Goal: Task Accomplishment & Management: Manage account settings

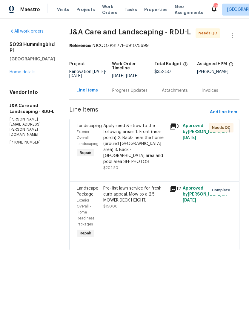
click at [136, 94] on div "Progress Updates" at bounding box center [129, 91] width 35 height 6
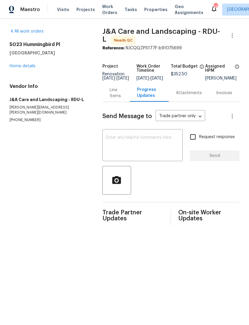
click at [137, 148] on textarea at bounding box center [142, 145] width 73 height 21
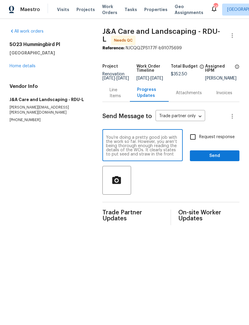
type textarea "You’re doing a pretty good job with the work so far. However, you aren’t being …"
click at [111, 142] on textarea "You’re doing a pretty good job with the work so far. However, you aren’t being …" at bounding box center [142, 145] width 73 height 21
click at [110, 142] on textarea "You’re doing a pretty good job with the work so far. However, you aren’t being …" at bounding box center [142, 145] width 73 height 21
click at [112, 95] on div "Line Items" at bounding box center [116, 93] width 13 height 12
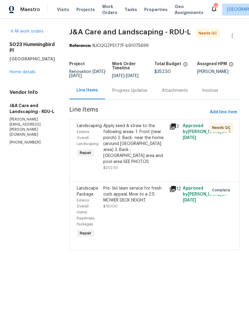
click at [141, 94] on div "Progress Updates" at bounding box center [129, 91] width 35 height 6
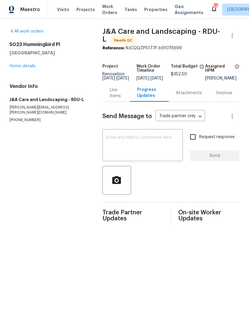
click at [144, 140] on textarea at bounding box center [142, 145] width 73 height 21
click at [142, 142] on textarea at bounding box center [142, 145] width 73 height 21
click at [141, 143] on textarea at bounding box center [142, 145] width 73 height 21
paste textarea "You’re doing a pretty good job with the work so far. However, you aren’t being …"
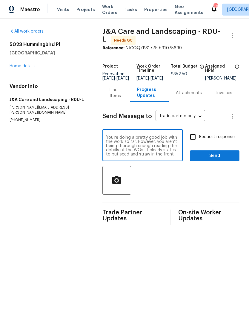
scroll to position [4, 0]
type textarea "You’re doing a pretty good job with the work so far. However, you aren’t being …"
click at [115, 97] on div "Line Items" at bounding box center [116, 93] width 13 height 12
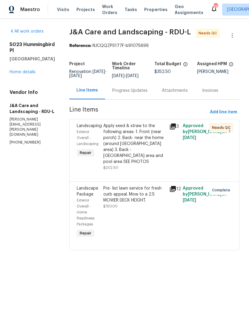
click at [177, 130] on icon at bounding box center [173, 126] width 7 height 7
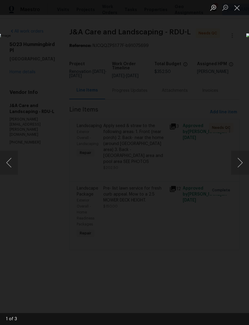
click at [243, 157] on button "Next image" at bounding box center [240, 163] width 18 height 24
click at [241, 158] on button "Next image" at bounding box center [240, 163] width 18 height 24
click at [243, 159] on button "Next image" at bounding box center [240, 163] width 18 height 24
click at [241, 158] on button "Next image" at bounding box center [240, 163] width 18 height 24
click at [237, 7] on button "Close lightbox" at bounding box center [237, 7] width 12 height 10
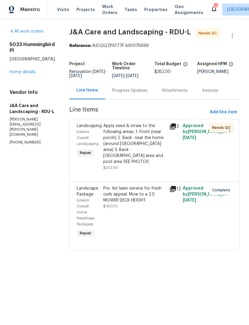
click at [139, 93] on div "Progress Updates" at bounding box center [130, 91] width 50 height 18
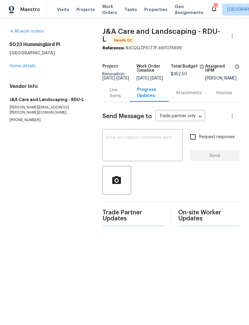
click at [150, 146] on textarea at bounding box center [142, 145] width 73 height 21
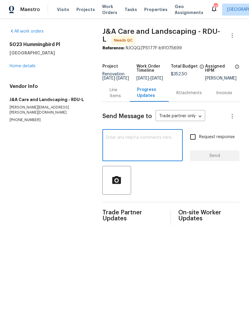
paste textarea "You’re doing a pretty good job with the work so far. However, you aren’t being …"
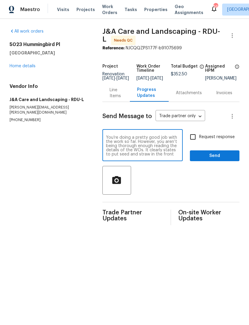
type textarea "You’re doing a pretty good job with the work so far. However, you aren’t being …"
click at [110, 97] on div "Line Items" at bounding box center [116, 93] width 13 height 12
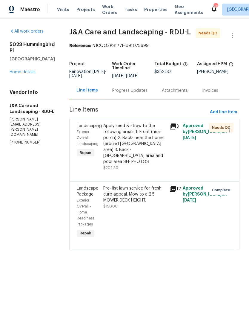
click at [138, 94] on div "Progress Updates" at bounding box center [129, 91] width 35 height 6
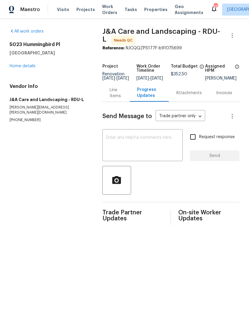
click at [110, 99] on div "Line Items" at bounding box center [116, 93] width 13 height 12
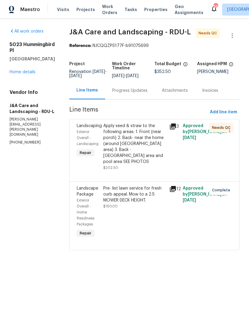
click at [176, 129] on icon at bounding box center [173, 127] width 6 height 6
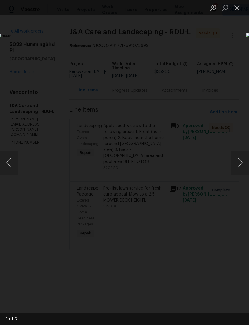
click at [239, 153] on button "Next image" at bounding box center [240, 163] width 18 height 24
click at [241, 164] on button "Next image" at bounding box center [240, 163] width 18 height 24
click at [240, 161] on button "Next image" at bounding box center [240, 163] width 18 height 24
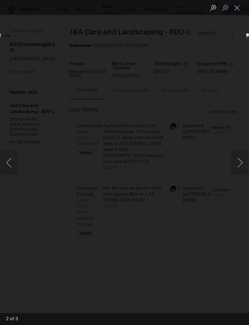
click at [241, 162] on button "Next image" at bounding box center [240, 163] width 18 height 24
click at [240, 158] on button "Next image" at bounding box center [240, 163] width 18 height 24
click at [236, 10] on button "Close lightbox" at bounding box center [237, 7] width 12 height 10
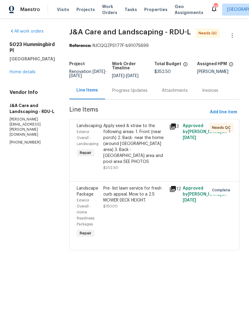
click at [152, 152] on div "Apply seed & straw to the following areas: 1. Front (near porch) 2. Back- near …" at bounding box center [134, 144] width 63 height 42
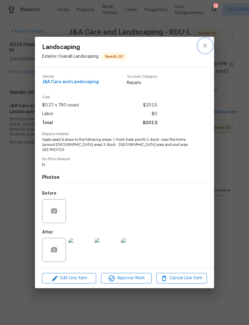
click at [206, 48] on icon "close" at bounding box center [205, 46] width 4 height 4
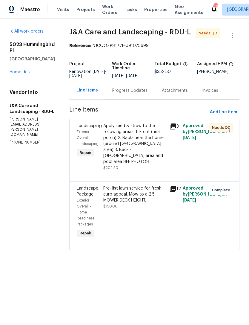
click at [147, 94] on div "Progress Updates" at bounding box center [129, 91] width 35 height 6
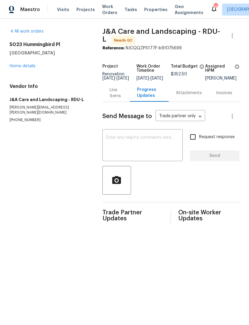
click at [131, 143] on textarea at bounding box center [142, 145] width 73 height 21
click at [119, 141] on textarea at bounding box center [142, 145] width 73 height 21
click at [118, 141] on textarea at bounding box center [142, 145] width 73 height 21
paste textarea "You’re doing a pretty good job with the work so far. However, you aren’t being …"
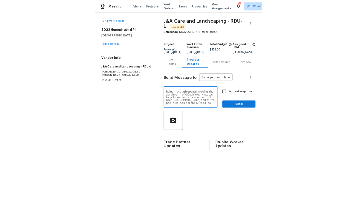
scroll to position [13, 0]
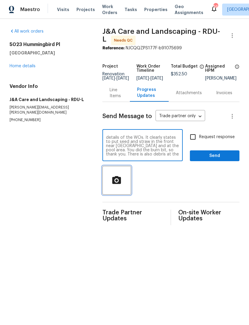
click at [114, 180] on icon "button" at bounding box center [117, 180] width 10 height 10
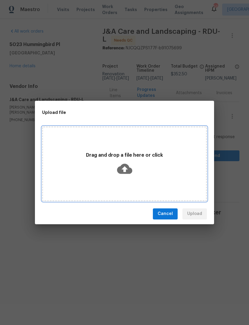
click at [124, 164] on icon at bounding box center [124, 169] width 15 height 10
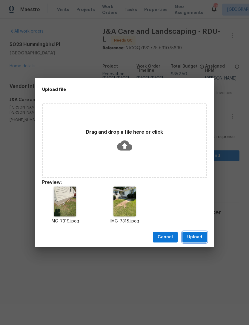
click at [202, 235] on span "Upload" at bounding box center [195, 237] width 15 height 7
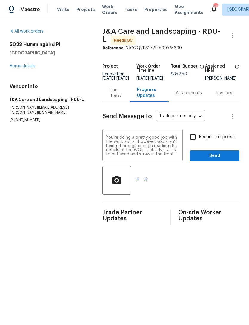
click at [168, 153] on textarea "You’re doing a pretty good job with the work so far. However, you aren’t being …" at bounding box center [142, 145] width 73 height 21
click at [179, 156] on textarea "You’re doing a pretty good job with the work so far. However, you aren’t being …" at bounding box center [142, 145] width 73 height 21
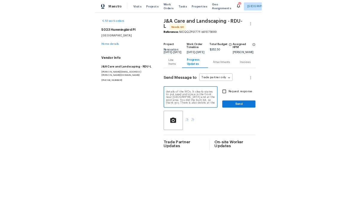
scroll to position [13, 0]
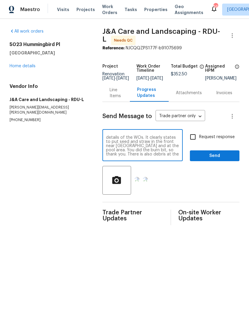
click at [142, 149] on textarea "You’re doing a pretty good job with the work so far. However, you aren’t being …" at bounding box center [142, 145] width 73 height 21
click at [131, 156] on textarea "You’re doing a pretty good job with the work so far. However, you aren’t being …" at bounding box center [142, 145] width 73 height 21
click at [171, 148] on textarea "You’re doing a pretty good job with the work so far. However, you aren’t being …" at bounding box center [142, 145] width 73 height 21
click at [159, 148] on textarea "You’re doing a pretty good job with the work so far. However, you aren’t being …" at bounding box center [142, 145] width 73 height 21
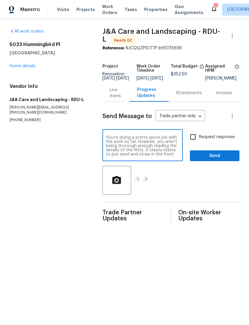
scroll to position [13, 0]
click at [157, 153] on textarea "You’re doing a pretty good job with the work so far. However, you aren’t being …" at bounding box center [142, 145] width 73 height 21
click at [156, 153] on textarea "You’re doing a pretty good job with the work so far. However, you aren’t being …" at bounding box center [142, 145] width 73 height 21
type textarea "You’re doing a pretty good job with the work so far. However, you aren’t being …"
click at [193, 143] on input "Request response" at bounding box center [193, 137] width 13 height 13
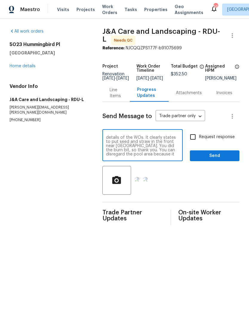
checkbox input "true"
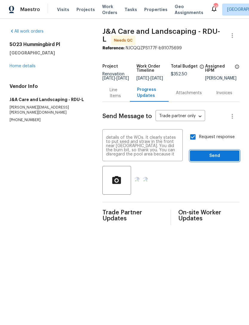
click at [228, 159] on span "Send" at bounding box center [215, 155] width 40 height 7
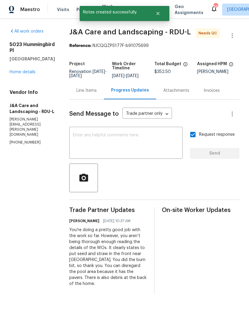
scroll to position [0, 0]
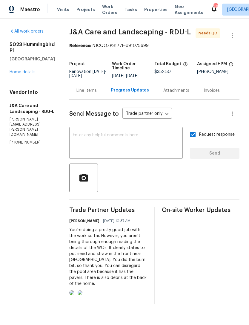
click at [19, 70] on link "Home details" at bounding box center [23, 72] width 26 height 4
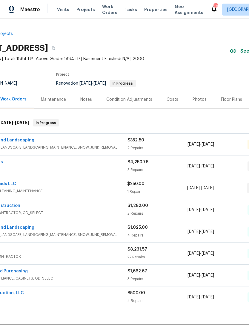
scroll to position [7, 13]
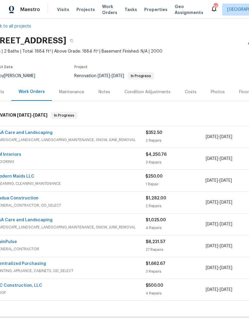
click at [16, 175] on link "Modern Maids LLC" at bounding box center [15, 176] width 39 height 4
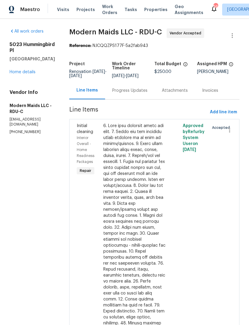
click at [143, 91] on div "Progress Updates" at bounding box center [130, 91] width 50 height 18
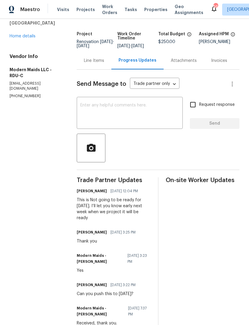
scroll to position [33, 0]
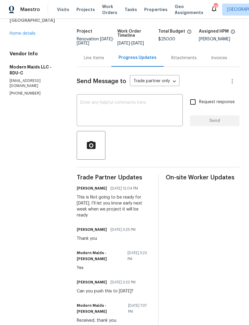
click at [21, 32] on link "Home details" at bounding box center [23, 33] width 26 height 4
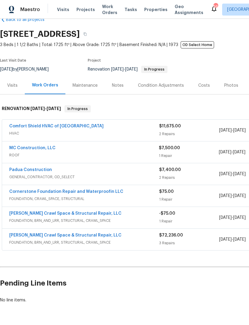
scroll to position [14, 0]
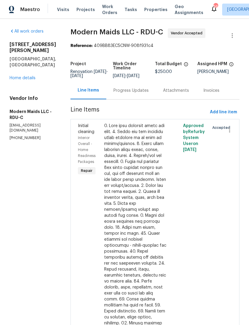
click at [141, 94] on div "Progress Updates" at bounding box center [131, 91] width 35 height 6
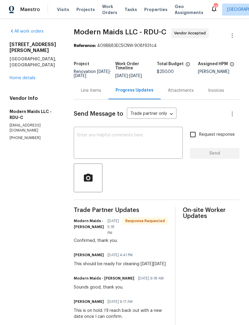
click at [142, 143] on textarea at bounding box center [128, 143] width 102 height 21
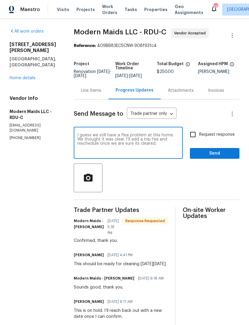
type textarea "I guess we still have a flea problem at this home. We thought it was clear. I’l…"
click at [194, 137] on input "Request response" at bounding box center [193, 134] width 13 height 13
checkbox input "true"
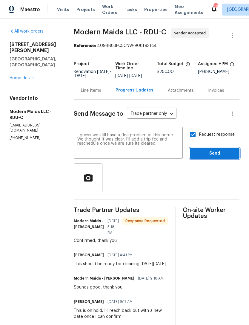
click at [219, 157] on span "Send" at bounding box center [215, 153] width 40 height 7
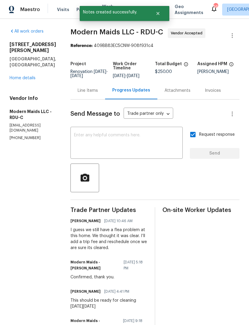
click at [28, 76] on link "Home details" at bounding box center [23, 78] width 26 height 4
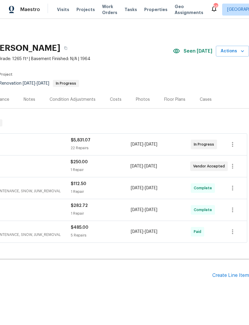
scroll to position [0, 89]
click at [235, 167] on icon "button" at bounding box center [232, 166] width 7 height 7
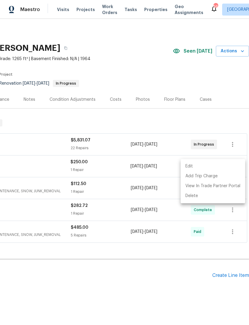
click at [192, 163] on li "Edit" at bounding box center [213, 166] width 65 height 10
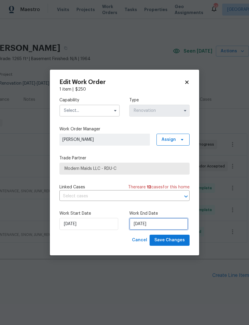
click at [143, 222] on input "8/14/2025" at bounding box center [158, 224] width 59 height 12
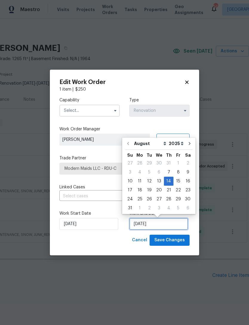
scroll to position [11, 0]
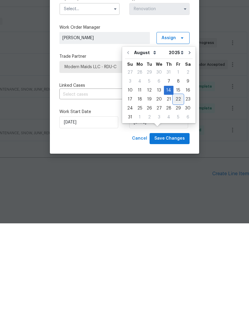
click at [178, 197] on div "22" at bounding box center [179, 201] width 10 height 8
type input "8/22/2025"
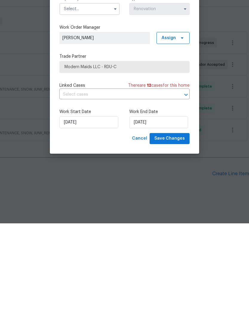
click at [99, 211] on label "Work Start Date" at bounding box center [90, 214] width 60 height 6
click at [96, 211] on label "Work Start Date" at bounding box center [90, 214] width 60 height 6
click at [89, 211] on label "Work Start Date" at bounding box center [90, 214] width 60 height 6
click at [90, 211] on label "Work Start Date" at bounding box center [90, 214] width 60 height 6
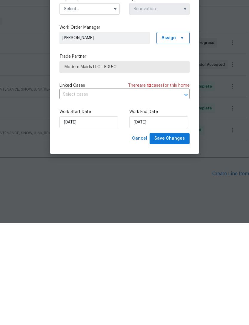
click at [86, 206] on div "Work Start Date 8/7/2025 Work End Date 8/22/2025" at bounding box center [125, 220] width 130 height 29
click at [84, 206] on div "Work Start Date 8/7/2025 Work End Date 8/22/2025" at bounding box center [125, 220] width 130 height 29
click at [83, 206] on div "Work Start Date 8/7/2025 Work End Date 8/22/2025" at bounding box center [125, 220] width 130 height 29
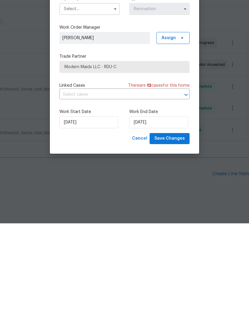
click at [82, 206] on div "Work Start Date 8/7/2025 Work End Date 8/22/2025" at bounding box center [125, 220] width 130 height 29
click at [84, 206] on div "Work Start Date 8/7/2025 Work End Date 8/22/2025" at bounding box center [125, 220] width 130 height 29
click at [189, 92] on div "Capability Type Renovation Work Order Manager Preston Sexton Assign Trade Partn…" at bounding box center [125, 163] width 130 height 142
click at [188, 92] on div "Capability Type Renovation Work Order Manager Preston Sexton Assign Trade Partn…" at bounding box center [125, 163] width 130 height 142
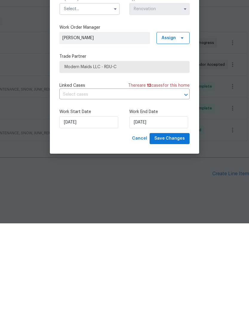
click at [188, 92] on div "Capability Type Renovation Work Order Manager Preston Sexton Assign Trade Partn…" at bounding box center [125, 163] width 130 height 142
click at [189, 92] on div "Capability Type Renovation Work Order Manager Preston Sexton Assign Trade Partn…" at bounding box center [125, 163] width 130 height 142
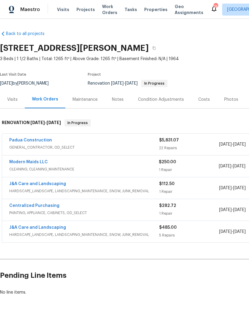
click at [31, 163] on link "Modern Maids LLC" at bounding box center [28, 162] width 39 height 4
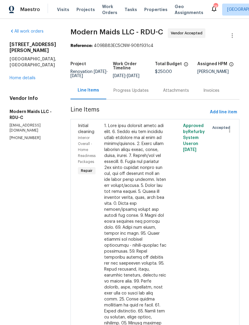
click at [143, 94] on div "Progress Updates" at bounding box center [131, 91] width 35 height 6
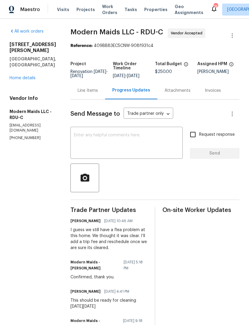
click at [96, 94] on div "Line Items" at bounding box center [88, 91] width 20 height 6
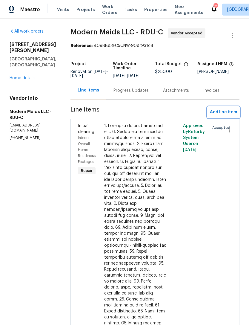
click at [222, 115] on span "Add line item" at bounding box center [223, 112] width 27 height 7
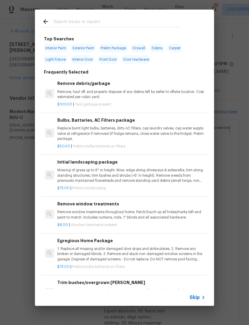
click at [78, 21] on input "text" at bounding box center [117, 22] width 127 height 9
type input "Trip"
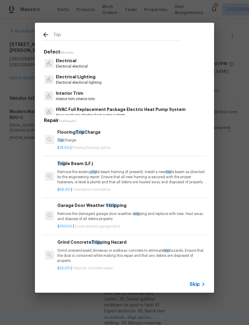
click at [97, 136] on div "Flooring Trip Charge Trip Charge" at bounding box center [131, 136] width 148 height 14
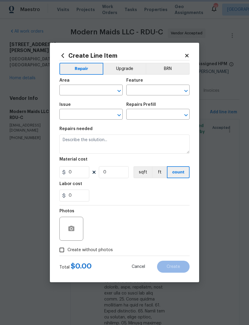
type input "Overall Flooring"
type input "Flooring Extras"
type input "Flooring Trip Charge $75.00"
type textarea "Trip Charge"
type input "75"
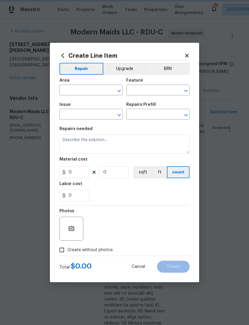
type input "1"
click at [89, 90] on input "text" at bounding box center [83, 90] width 47 height 9
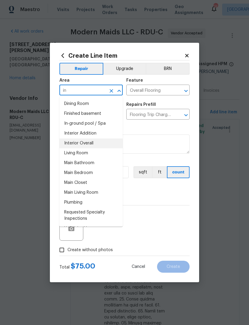
click at [97, 142] on li "Interior Overall" at bounding box center [91, 143] width 63 height 10
type input "Interior Overall"
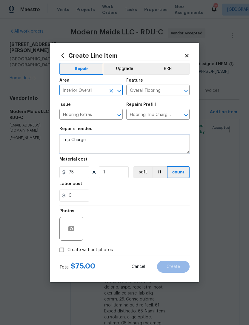
click at [95, 136] on textarea "Trip Charge" at bounding box center [125, 144] width 130 height 19
click at [98, 142] on textarea "Trip Charge" at bounding box center [125, 144] width 130 height 19
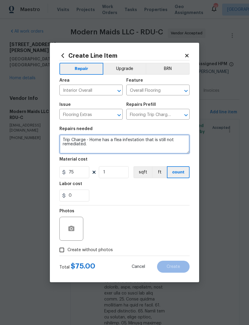
type textarea "Trip Charge - Home has a flea infestation that is still not remediated."
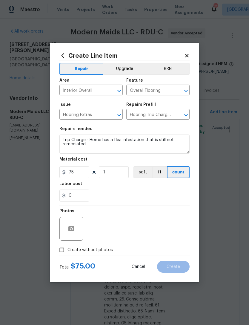
click at [141, 197] on div "0" at bounding box center [125, 196] width 130 height 12
click at [66, 251] on input "Create without photos" at bounding box center [61, 249] width 11 height 11
checkbox input "true"
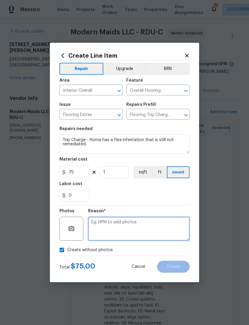
click at [129, 223] on textarea at bounding box center [139, 229] width 102 height 24
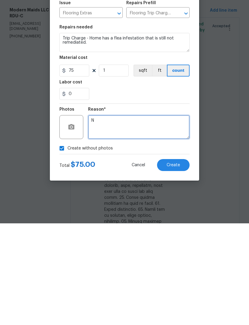
type textarea "N"
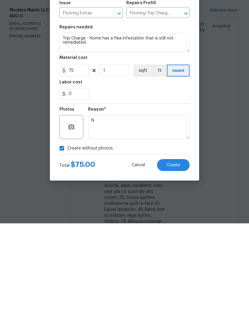
click at [180, 265] on span "Create" at bounding box center [173, 267] width 13 height 4
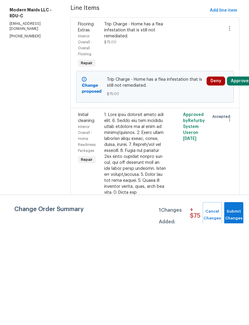
click at [231, 313] on div "Change Order Summary 1 Changes Added: + $ 75 Cancel Changes Submit Changes" at bounding box center [124, 310] width 249 height 29
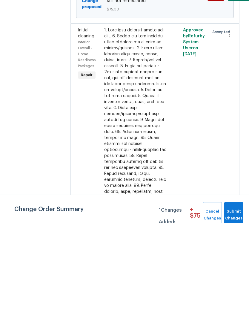
scroll to position [98, 0]
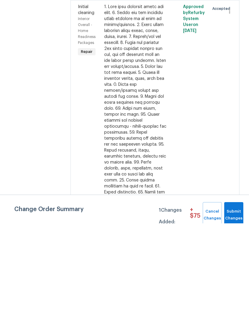
click at [230, 308] on div at bounding box center [227, 252] width 13 height 297
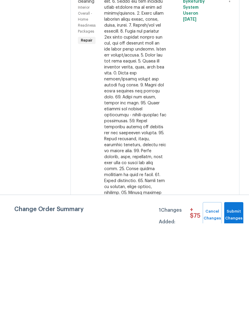
click at [230, 308] on div at bounding box center [227, 240] width 13 height 297
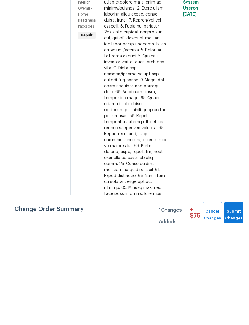
click at [233, 311] on div at bounding box center [227, 235] width 13 height 297
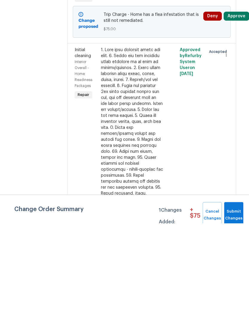
scroll to position [64, 3]
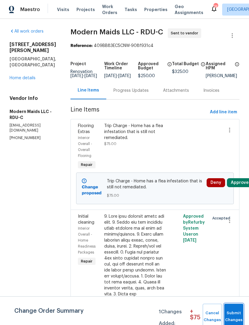
click at [233, 312] on span "Submit Changes" at bounding box center [234, 317] width 13 height 14
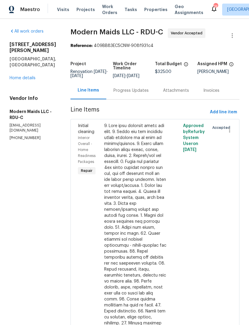
click at [17, 61] on div "[STREET_ADDRESS][PERSON_NAME] Home details" at bounding box center [33, 61] width 47 height 39
click at [21, 76] on link "Home details" at bounding box center [23, 78] width 26 height 4
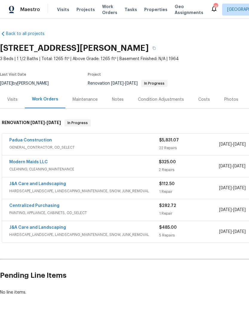
click at [36, 138] on link "Padua Construction" at bounding box center [30, 140] width 43 height 4
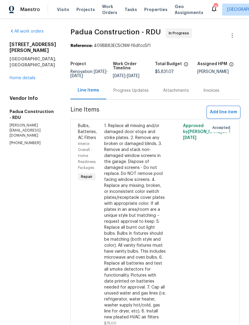
click at [220, 111] on span "Add line item" at bounding box center [223, 112] width 27 height 7
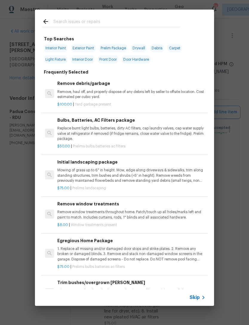
click at [21, 142] on div "Top Searches Interior Paint Exterior Paint Prelim Package Drywall Debris Carpet…" at bounding box center [124, 157] width 249 height 315
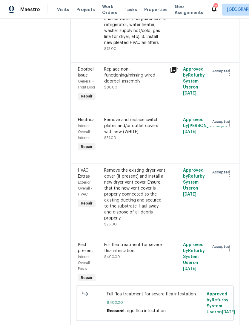
scroll to position [278, 0]
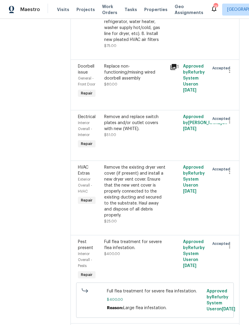
click at [136, 237] on div "Full flea treatment for severe flea infestation. $400.00" at bounding box center [136, 259] width 66 height 45
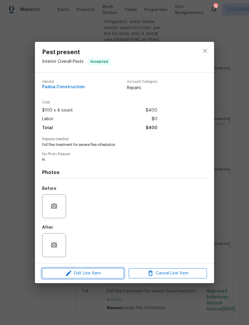
click at [102, 277] on span "Edit Line Item" at bounding box center [83, 273] width 78 height 7
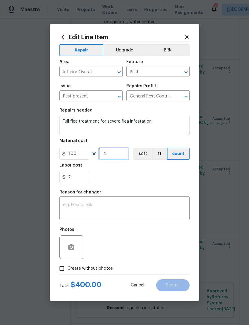
click at [113, 157] on input "4" at bounding box center [114, 154] width 30 height 12
type input "6"
click at [145, 191] on div "Reason for change *" at bounding box center [125, 194] width 130 height 8
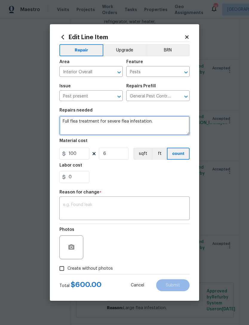
click at [161, 127] on textarea "Full flea treatment for severe flea infestation." at bounding box center [125, 125] width 130 height 19
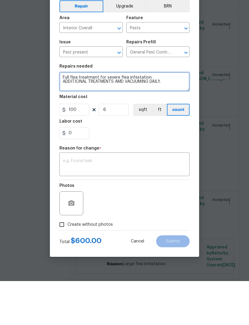
type textarea "Full flea treatment for severe flea infestation. ADDITIONAL TREATMENTS AMD VACU…"
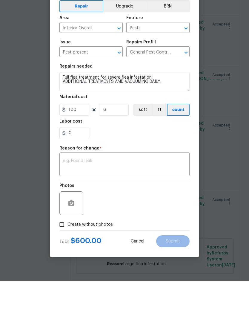
click at [142, 203] on textarea at bounding box center [124, 209] width 123 height 13
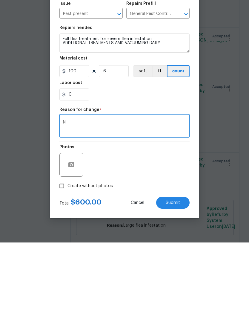
scroll to position [19, 0]
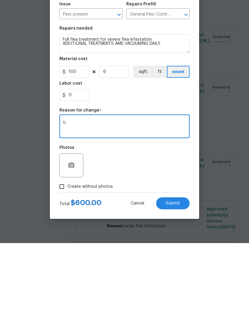
type textarea "N"
click at [178, 283] on span "Submit" at bounding box center [173, 285] width 14 height 4
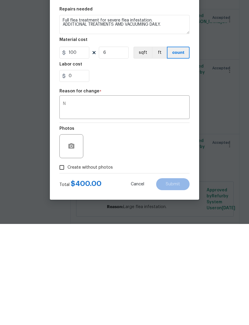
type textarea "Full flea treatment for severe flea infestation."
type input "4"
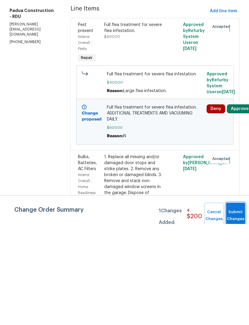
click at [234, 325] on button "Submit Changes" at bounding box center [235, 317] width 19 height 26
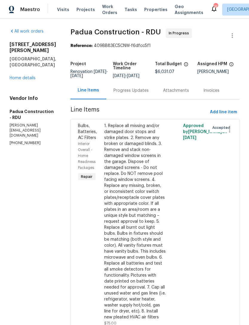
click at [20, 80] on link "Home details" at bounding box center [23, 78] width 26 height 4
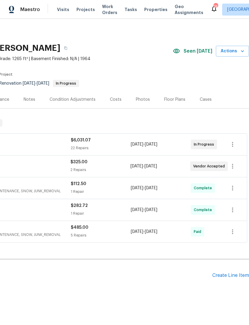
scroll to position [0, 89]
click at [231, 143] on icon "button" at bounding box center [232, 144] width 7 height 7
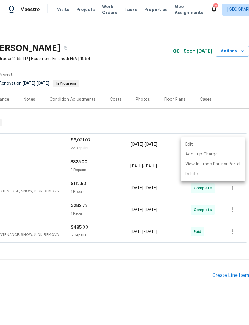
click at [166, 69] on div at bounding box center [124, 162] width 249 height 325
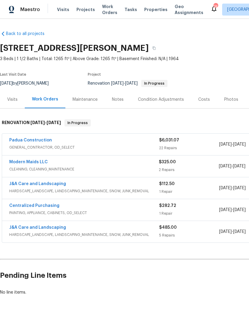
scroll to position [0, 0]
click at [33, 163] on link "Modern Maids LLC" at bounding box center [28, 162] width 39 height 4
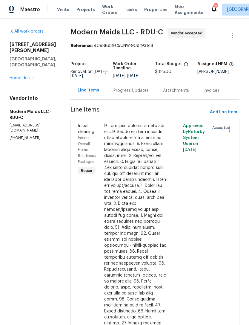
click at [32, 76] on link "Home details" at bounding box center [23, 78] width 26 height 4
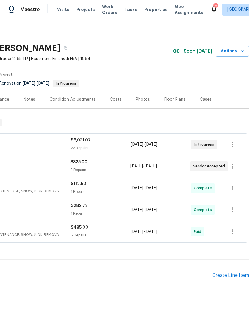
scroll to position [0, 89]
click at [236, 166] on icon "button" at bounding box center [232, 166] width 7 height 7
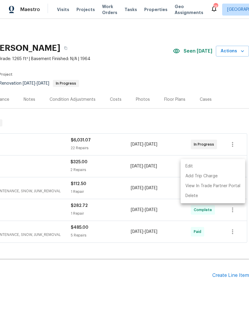
click at [193, 164] on li "Edit" at bounding box center [213, 166] width 65 height 10
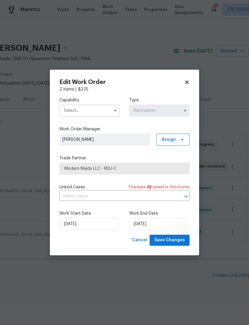
click at [77, 110] on input "text" at bounding box center [90, 111] width 60 height 12
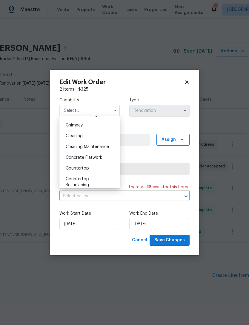
scroll to position [72, 0]
click at [89, 137] on div "Cleaning" at bounding box center [89, 137] width 57 height 11
type input "Cleaning"
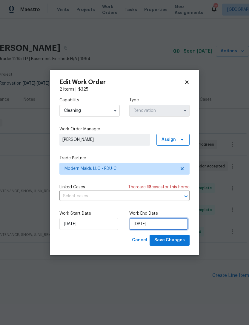
click at [160, 224] on input "[DATE]" at bounding box center [158, 224] width 59 height 12
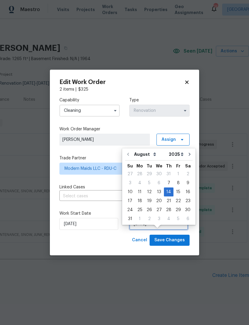
scroll to position [11, 0]
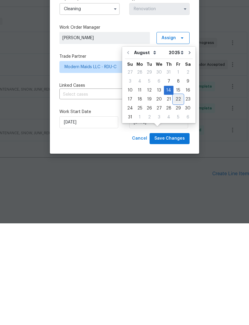
click at [175, 197] on div "22" at bounding box center [179, 201] width 10 height 8
type input "8/22/2025"
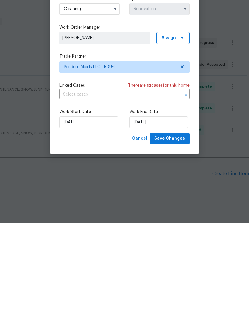
click at [189, 184] on span "There are 12 case s for this home" at bounding box center [159, 187] width 62 height 6
click at [185, 184] on span "There are 12 case s for this home" at bounding box center [159, 187] width 62 height 6
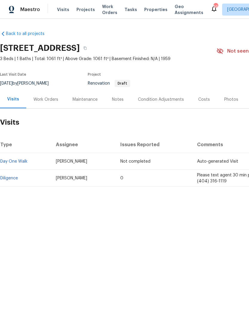
scroll to position [0, 0]
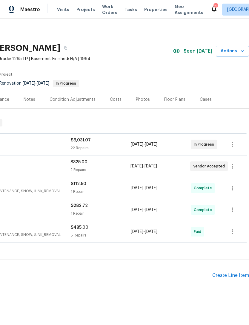
scroll to position [0, 89]
click at [234, 166] on icon "button" at bounding box center [232, 166] width 7 height 7
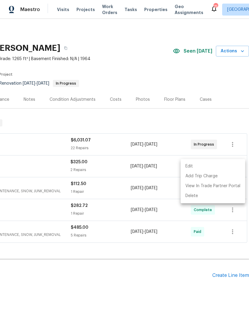
click at [192, 164] on li "Edit" at bounding box center [213, 166] width 65 height 10
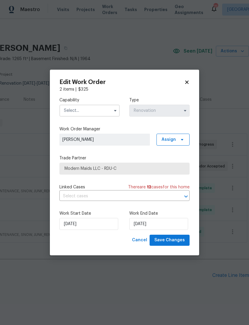
click at [89, 106] on input "text" at bounding box center [90, 111] width 60 height 12
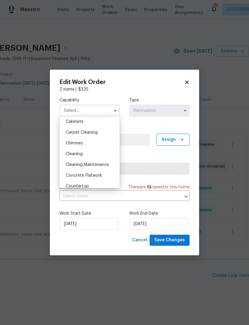
scroll to position [55, 0]
click at [95, 151] on div "Cleaning" at bounding box center [89, 154] width 57 height 11
type input "Cleaning"
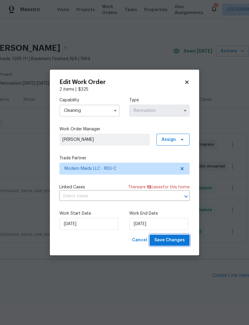
click at [185, 240] on span "Save Changes" at bounding box center [170, 240] width 31 height 7
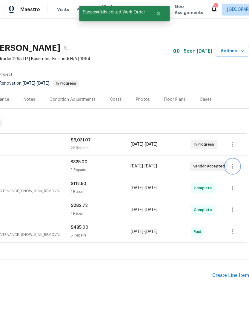
click at [236, 168] on icon "button" at bounding box center [232, 166] width 7 height 7
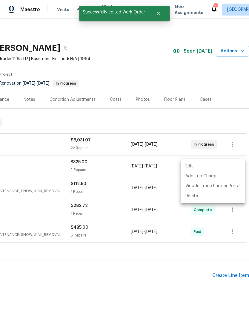
click at [193, 166] on li "Edit" at bounding box center [213, 166] width 65 height 10
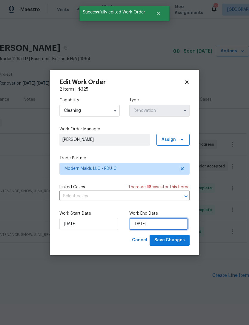
click at [161, 222] on input "[DATE]" at bounding box center [158, 224] width 59 height 12
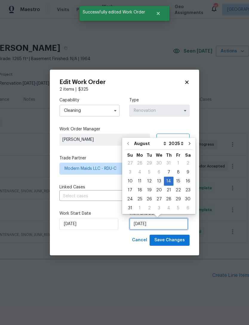
scroll to position [11, 0]
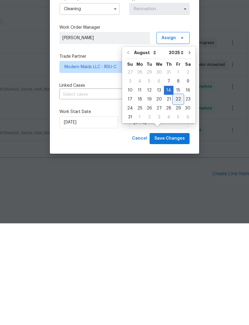
click at [176, 197] on div "22" at bounding box center [179, 201] width 10 height 8
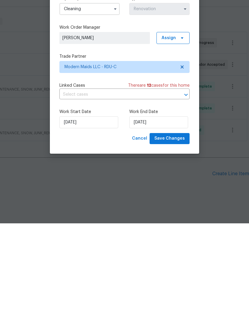
type input "[DATE]"
click at [188, 92] on div "Capability Cleaning Type Renovation Work Order Manager [PERSON_NAME] Assign Tra…" at bounding box center [125, 163] width 130 height 142
click at [190, 81] on div "Edit Work Order 2 items | $ 325 Capability Cleaning Type Renovation Work Order …" at bounding box center [125, 163] width 150 height 186
click at [170, 222] on body "Maestro Visits Projects Work Orders Tasks Properties Geo Assignments 75 [GEOGRA…" at bounding box center [124, 162] width 249 height 325
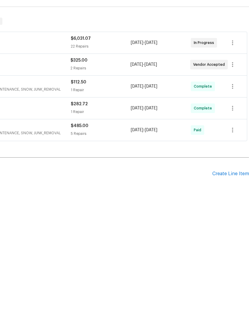
click at [170, 223] on div "Back to all projects [STREET_ADDRESS][PERSON_NAME] 3 Beds | 1 1/2 Baths | Total…" at bounding box center [124, 172] width 249 height 306
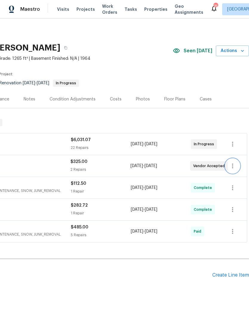
click at [235, 163] on icon "button" at bounding box center [232, 166] width 7 height 7
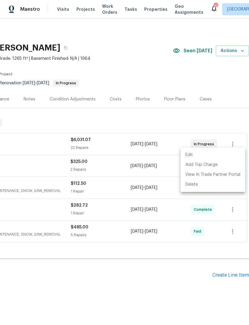
click at [194, 153] on li "Edit" at bounding box center [213, 155] width 65 height 10
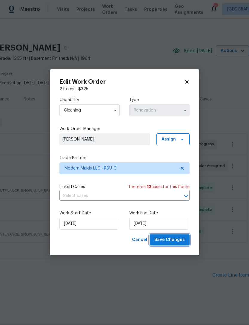
click at [170, 237] on button "Save Changes" at bounding box center [170, 240] width 40 height 11
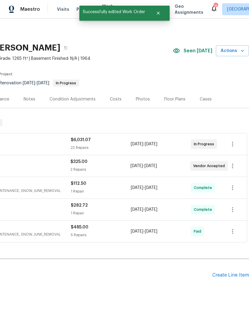
scroll to position [0, 0]
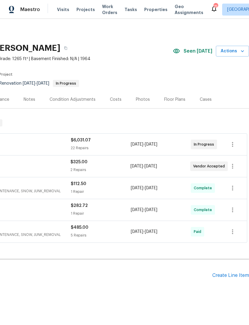
scroll to position [0, 89]
click at [236, 144] on icon "button" at bounding box center [232, 144] width 7 height 7
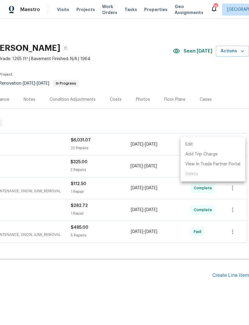
click at [193, 142] on li "Edit" at bounding box center [213, 145] width 65 height 10
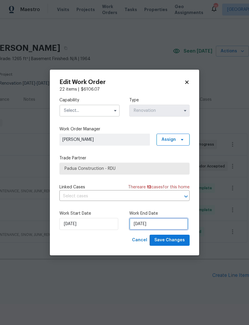
click at [150, 224] on input "[DATE]" at bounding box center [158, 224] width 59 height 12
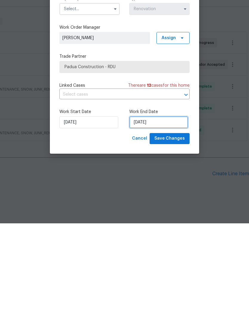
select select "7"
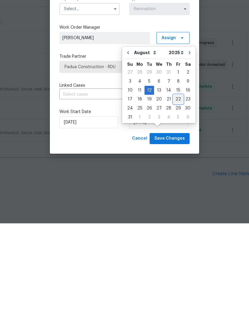
click at [176, 197] on div "22" at bounding box center [179, 201] width 10 height 8
type input "[DATE]"
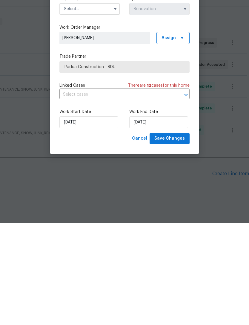
click at [100, 206] on div "Work Start Date 7/31/2025 Work End Date 8/22/2025" at bounding box center [125, 220] width 130 height 29
click at [94, 211] on label "Work Start Date" at bounding box center [90, 214] width 60 height 6
click at [90, 211] on label "Work Start Date" at bounding box center [90, 214] width 60 height 6
click at [88, 206] on div "Work Start Date 7/31/2025 Work End Date 8/22/2025" at bounding box center [125, 220] width 130 height 29
click at [77, 211] on label "Work Start Date" at bounding box center [90, 214] width 60 height 6
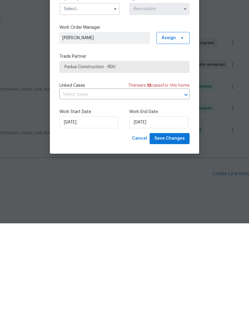
click at [89, 206] on div "Work Start Date 7/31/2025 Work End Date 8/22/2025" at bounding box center [125, 220] width 130 height 29
click at [86, 206] on div "Work Start Date 7/31/2025 Work End Date 8/22/2025" at bounding box center [125, 220] width 130 height 29
click at [85, 211] on label "Work Start Date" at bounding box center [90, 214] width 60 height 6
click at [88, 206] on div "Work Start Date 7/31/2025 Work End Date 8/22/2025" at bounding box center [125, 220] width 130 height 29
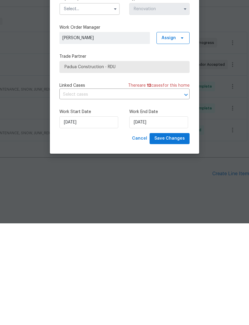
click at [90, 206] on div "Work Start Date 7/31/2025 Work End Date 8/22/2025" at bounding box center [125, 220] width 130 height 29
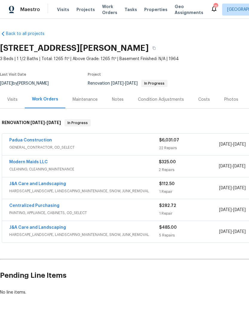
click at [43, 138] on link "Padua Construction" at bounding box center [30, 140] width 43 height 4
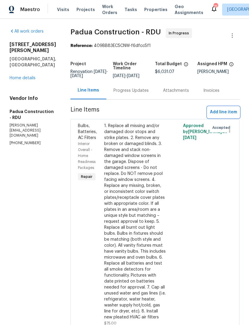
click at [222, 112] on span "Add line item" at bounding box center [223, 112] width 27 height 7
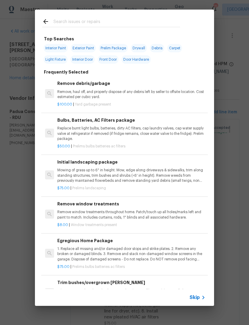
click at [46, 20] on icon at bounding box center [45, 21] width 7 height 7
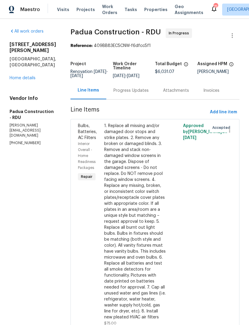
click at [23, 80] on link "Home details" at bounding box center [23, 78] width 26 height 4
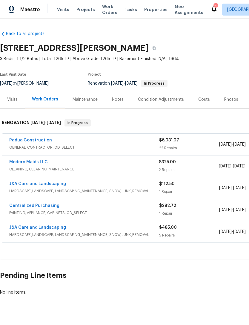
click at [47, 136] on div "Padua Construction GENERAL_CONTRACTOR, OD_SELECT $6,031.07 22 Repairs [DATE] - …" at bounding box center [169, 145] width 334 height 22
click at [35, 139] on link "Padua Construction" at bounding box center [30, 140] width 43 height 4
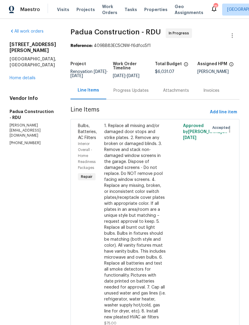
click at [22, 80] on link "Home details" at bounding box center [23, 78] width 26 height 4
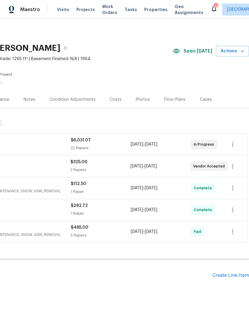
scroll to position [0, 89]
click at [236, 143] on icon "button" at bounding box center [232, 144] width 7 height 7
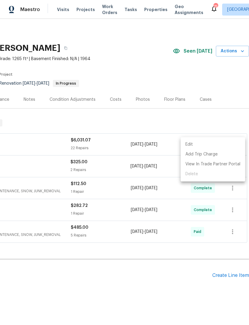
click at [192, 143] on li "Edit" at bounding box center [213, 145] width 65 height 10
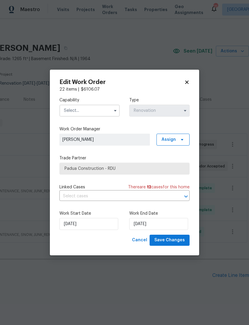
click at [92, 113] on input "text" at bounding box center [90, 111] width 60 height 12
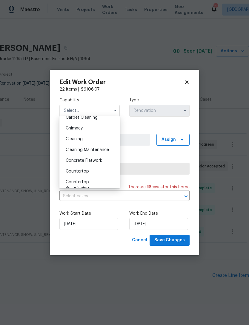
scroll to position [67, 0]
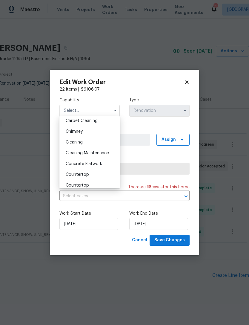
click at [98, 140] on div "Cleaning" at bounding box center [89, 142] width 57 height 11
type input "Cleaning"
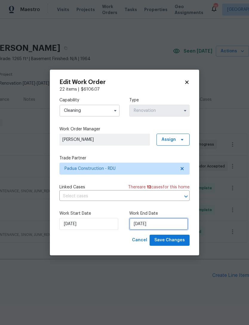
click at [157, 222] on input "[DATE]" at bounding box center [158, 224] width 59 height 12
select select "7"
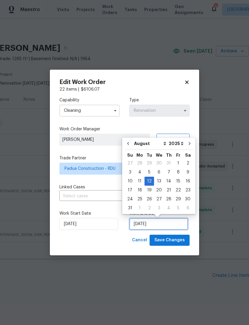
scroll to position [11, 0]
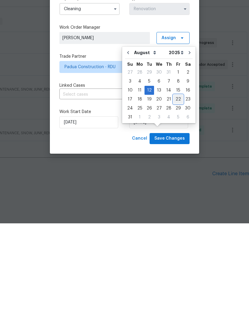
click at [176, 197] on div "22" at bounding box center [179, 201] width 10 height 8
type input "[DATE]"
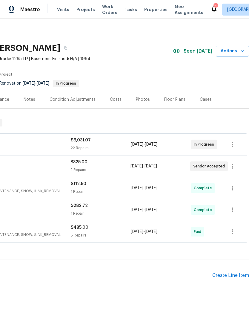
scroll to position [0, 89]
click at [233, 142] on icon "button" at bounding box center [232, 144] width 7 height 7
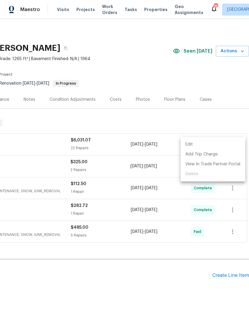
click at [193, 143] on li "Edit" at bounding box center [213, 145] width 65 height 10
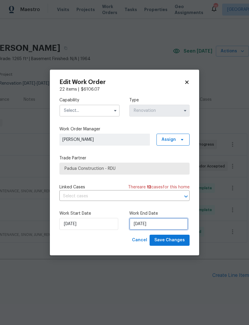
click at [159, 225] on input "[DATE]" at bounding box center [158, 224] width 59 height 12
select select "7"
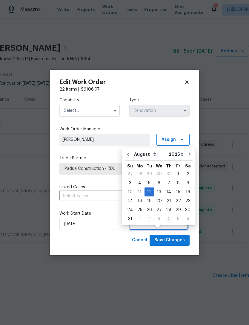
scroll to position [11, 0]
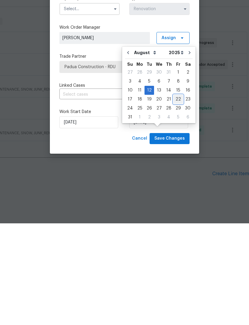
click at [177, 197] on div "22" at bounding box center [179, 201] width 10 height 8
type input "8/22/2025"
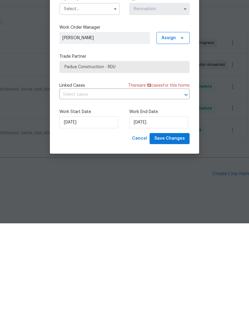
click at [96, 211] on label "Work Start Date" at bounding box center [90, 214] width 60 height 6
click at [86, 206] on div "Work Start Date 7/31/2025 Work End Date 8/22/2025" at bounding box center [125, 220] width 130 height 29
click at [88, 211] on label "Work Start Date" at bounding box center [90, 214] width 60 height 6
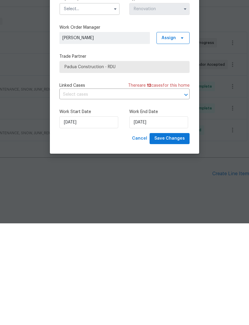
click at [91, 206] on div "Work Start Date 7/31/2025 Work End Date 8/22/2025" at bounding box center [125, 220] width 130 height 29
click at [93, 206] on div "Work Start Date 7/31/2025 Work End Date 8/22/2025" at bounding box center [125, 220] width 130 height 29
click at [104, 211] on label "Work Start Date" at bounding box center [90, 214] width 60 height 6
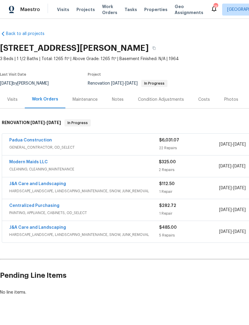
click at [44, 139] on link "Padua Construction" at bounding box center [30, 140] width 43 height 4
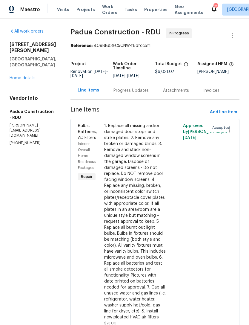
click at [19, 80] on link "Home details" at bounding box center [23, 78] width 26 height 4
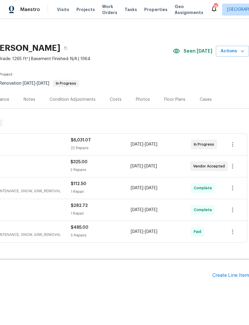
scroll to position [0, 89]
click at [237, 143] on button "button" at bounding box center [233, 144] width 14 height 14
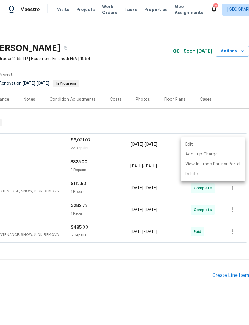
click at [190, 141] on li "Edit" at bounding box center [213, 145] width 65 height 10
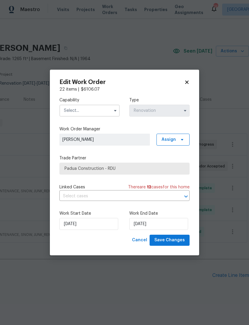
click at [94, 108] on input "text" at bounding box center [90, 111] width 60 height 12
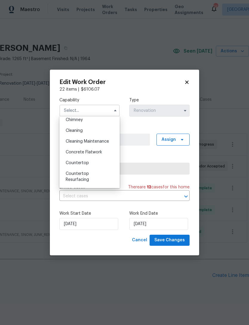
scroll to position [79, 0]
click at [99, 130] on div "Cleaning" at bounding box center [89, 130] width 57 height 11
type input "Cleaning"
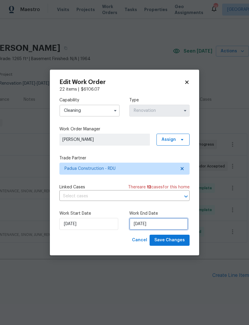
click at [155, 223] on input "[DATE]" at bounding box center [158, 224] width 59 height 12
select select "7"
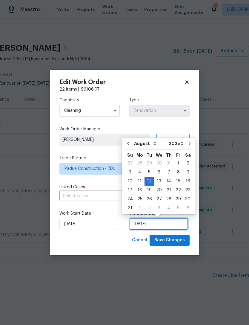
scroll to position [11, 0]
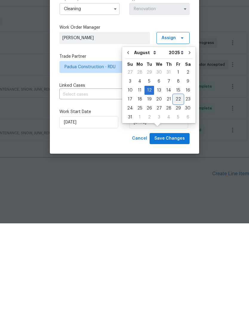
click at [177, 197] on div "22" at bounding box center [179, 201] width 10 height 8
type input "[DATE]"
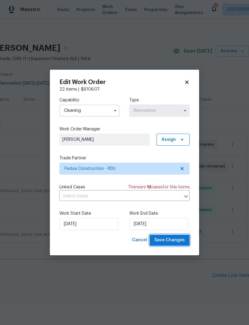
click at [177, 240] on span "Save Changes" at bounding box center [170, 240] width 31 height 7
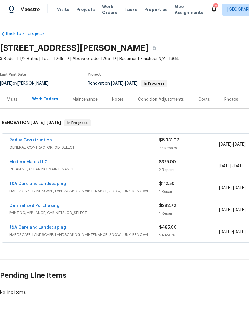
click at [119, 98] on div "Notes" at bounding box center [118, 100] width 12 height 6
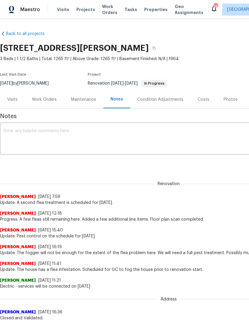
click at [106, 134] on textarea at bounding box center [169, 139] width 331 height 21
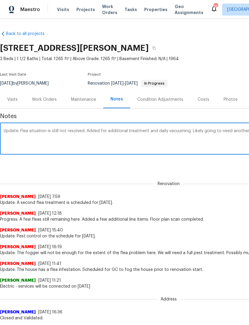
scroll to position [0, 89]
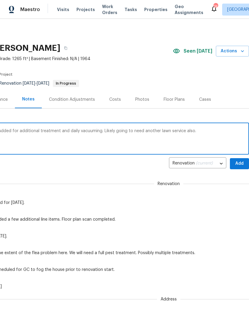
type textarea "Update: Flea situation is still not resolved. Added for additional treatment an…"
click at [242, 165] on span "Add" at bounding box center [240, 163] width 10 height 7
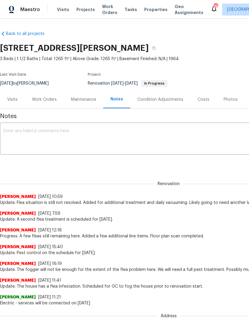
scroll to position [0, 0]
click at [46, 97] on div "Work Orders" at bounding box center [44, 100] width 25 height 6
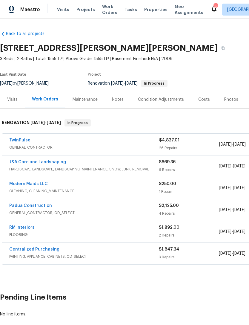
click at [176, 37] on div "Back to all projects [STREET_ADDRESS][PERSON_NAME] 3 Beds | 2 Baths | Total: 15…" at bounding box center [169, 174] width 338 height 296
click at [222, 48] on icon "button" at bounding box center [224, 48] width 4 height 4
click at [222, 49] on icon "button" at bounding box center [223, 48] width 3 height 3
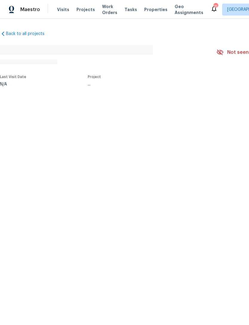
scroll to position [0, 0]
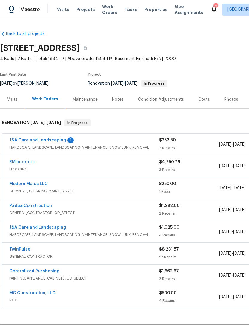
click at [50, 140] on link "J&A Care and Landscaping" at bounding box center [37, 140] width 57 height 4
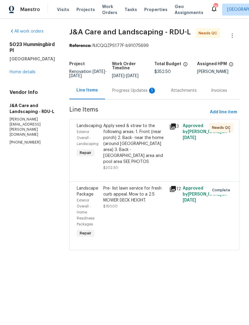
click at [143, 94] on div "Progress Updates 1" at bounding box center [134, 91] width 44 height 6
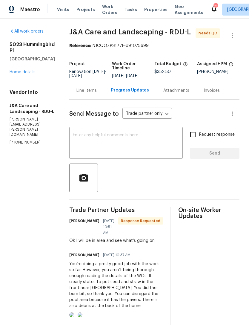
click at [30, 70] on link "Home details" at bounding box center [23, 72] width 26 height 4
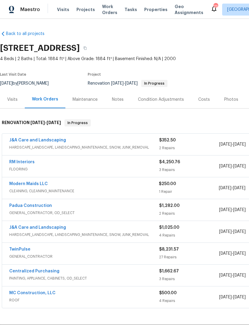
click at [41, 185] on link "Modern Maids LLC" at bounding box center [28, 184] width 39 height 4
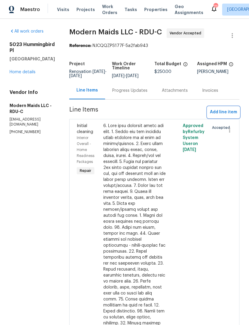
click at [222, 116] on span "Add line item" at bounding box center [223, 112] width 27 height 7
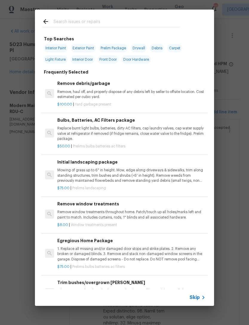
click at [90, 22] on input "text" at bounding box center [117, 22] width 127 height 9
type input "Deepp"
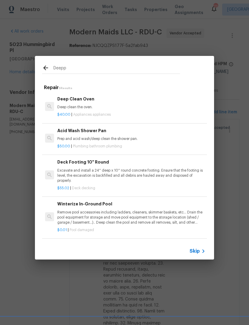
click at [83, 103] on div "Deep Clean Oven Deep clean the oven." at bounding box center [131, 103] width 148 height 14
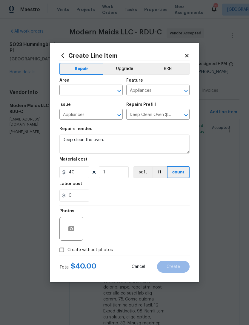
click at [84, 101] on span "Issue Appliances ​" at bounding box center [91, 111] width 63 height 24
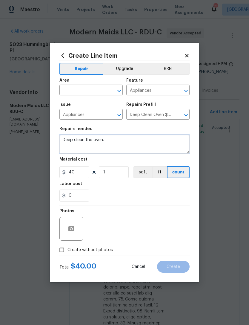
click at [102, 142] on textarea "Deep clean the oven." at bounding box center [125, 144] width 130 height 19
type textarea "Deep clean the refrigerator and discard all leftover food."
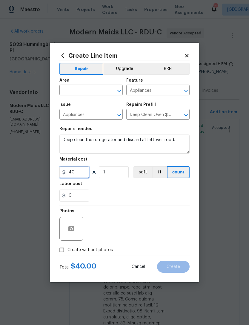
click at [81, 170] on input "40" at bounding box center [75, 172] width 30 height 12
click at [78, 176] on input "40" at bounding box center [75, 172] width 30 height 12
click at [79, 177] on input "75" at bounding box center [75, 172] width 30 height 12
type input "65"
click at [121, 196] on div "0" at bounding box center [125, 196] width 130 height 12
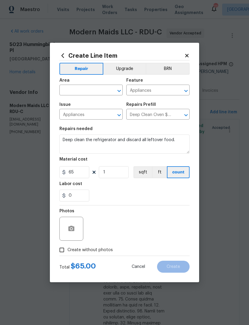
click at [92, 89] on input "text" at bounding box center [83, 90] width 47 height 9
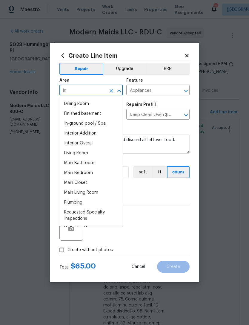
click at [96, 143] on li "Interior Overall" at bounding box center [91, 143] width 63 height 10
type input "Interior Overall"
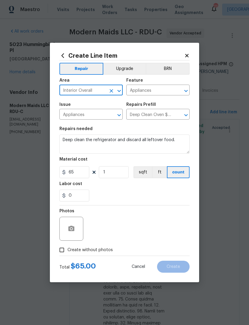
click at [161, 201] on div "0" at bounding box center [125, 196] width 130 height 12
click at [89, 250] on span "Create without photos" at bounding box center [90, 250] width 45 height 6
click at [68, 250] on input "Create without photos" at bounding box center [61, 249] width 11 height 11
checkbox input "true"
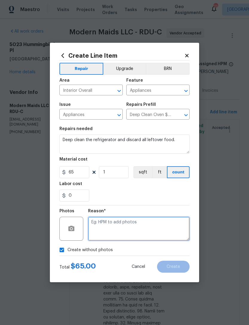
click at [146, 228] on textarea at bounding box center [139, 229] width 102 height 24
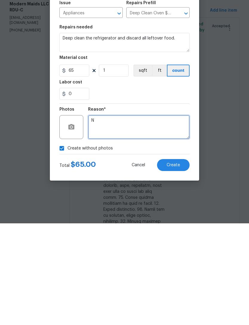
type textarea "N"
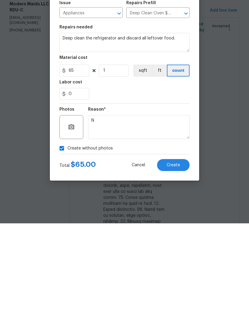
click at [182, 261] on button "Create" at bounding box center [173, 267] width 33 height 12
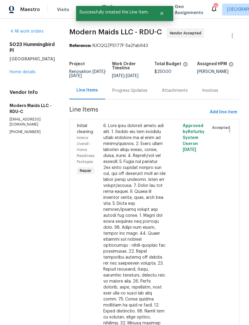
scroll to position [0, 0]
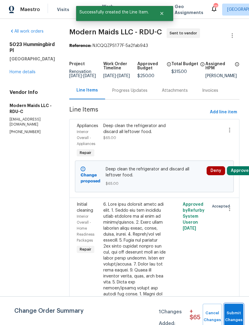
click at [238, 308] on button "Submit Changes" at bounding box center [234, 317] width 19 height 26
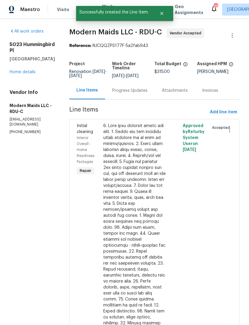
click at [22, 70] on link "Home details" at bounding box center [23, 72] width 26 height 4
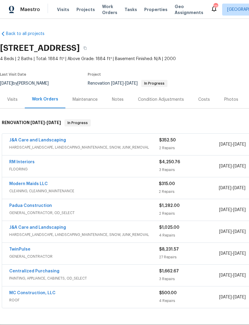
click at [21, 160] on link "RM Interiors" at bounding box center [21, 162] width 25 height 4
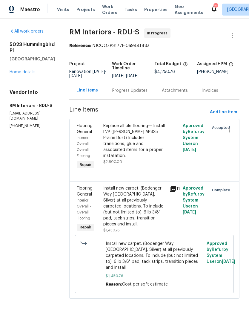
click at [128, 92] on div "Progress Updates" at bounding box center [129, 91] width 35 height 6
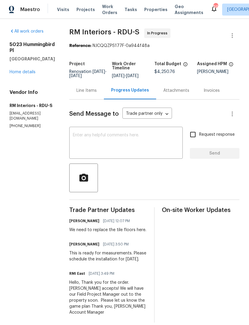
click at [33, 74] on link "Home details" at bounding box center [23, 72] width 26 height 4
